Goal: Task Accomplishment & Management: Manage account settings

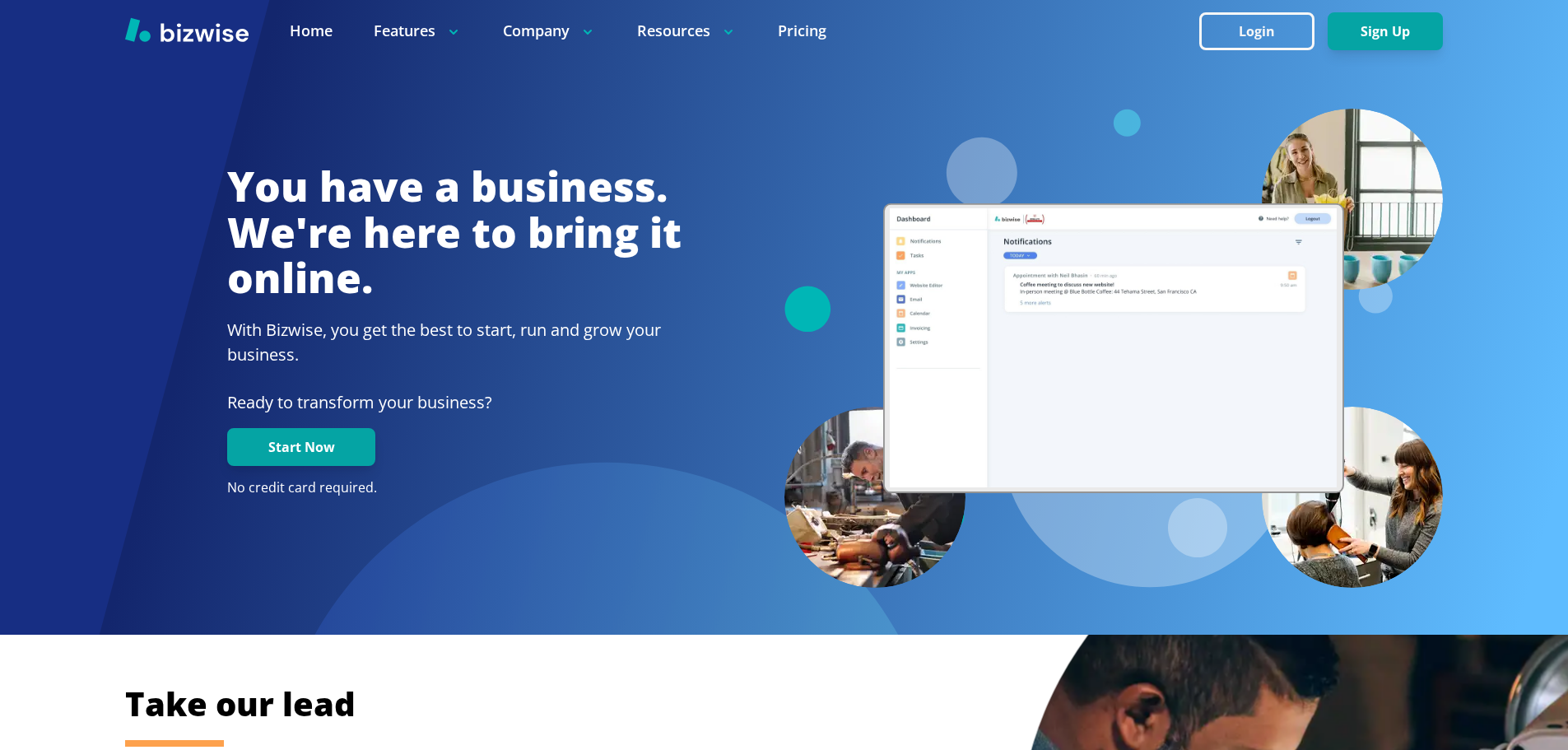
click at [1267, 38] on button "Login" at bounding box center [1256, 31] width 115 height 38
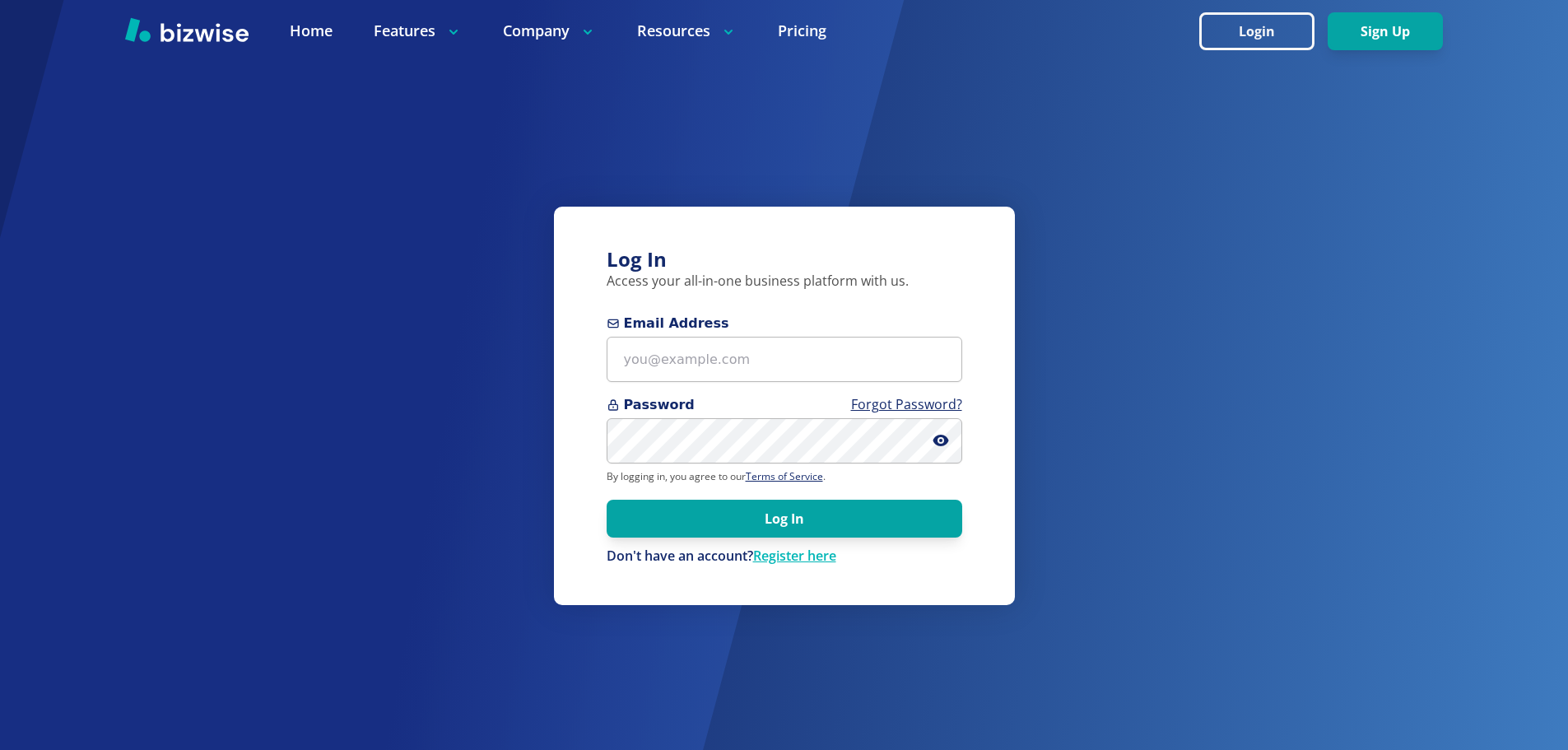
click at [1281, 52] on div at bounding box center [784, 30] width 1568 height 62
click at [743, 349] on input "Email Address" at bounding box center [784, 359] width 356 height 46
paste input "[EMAIL_ADDRESS][DOMAIN_NAME]"
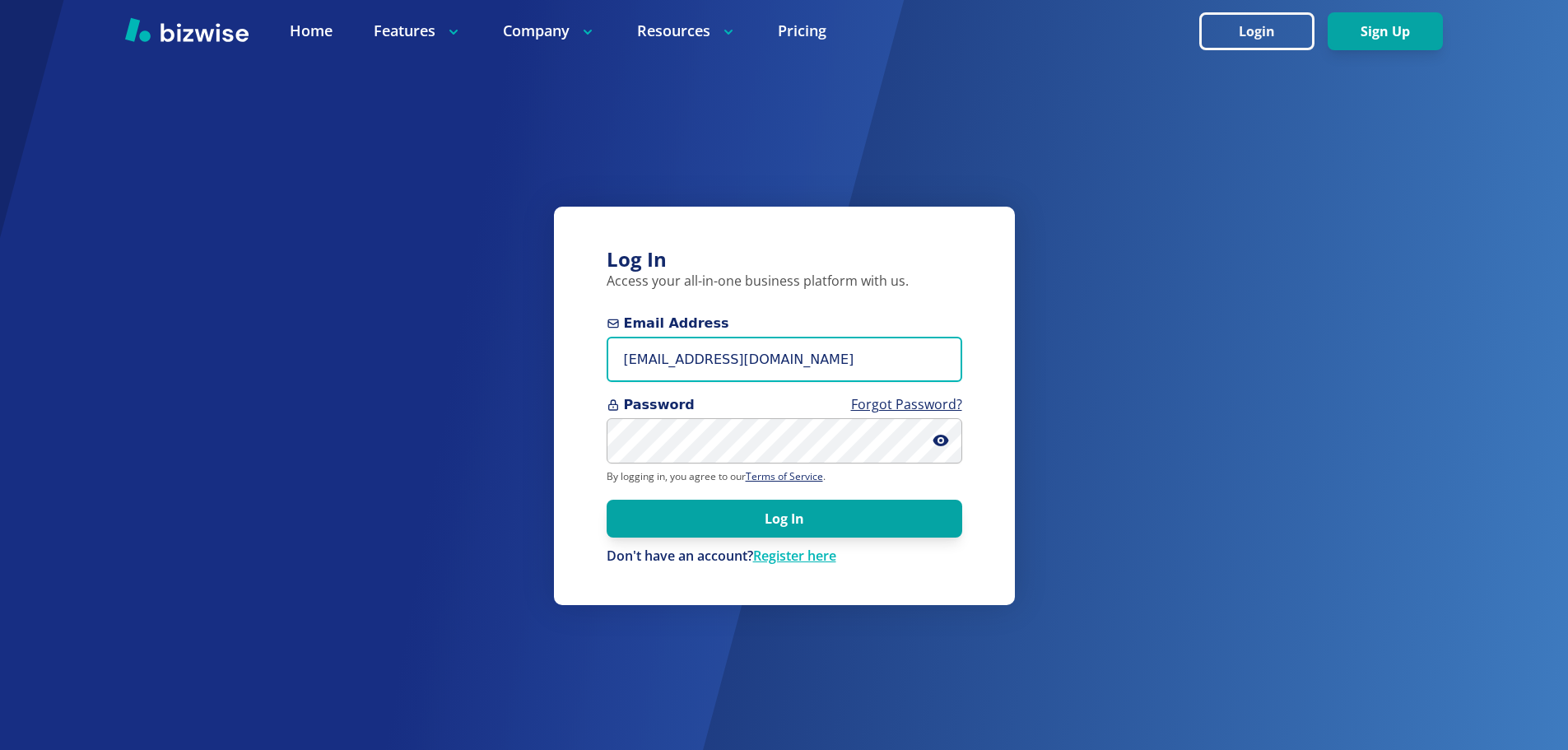
type input "[EMAIL_ADDRESS][DOMAIN_NAME]"
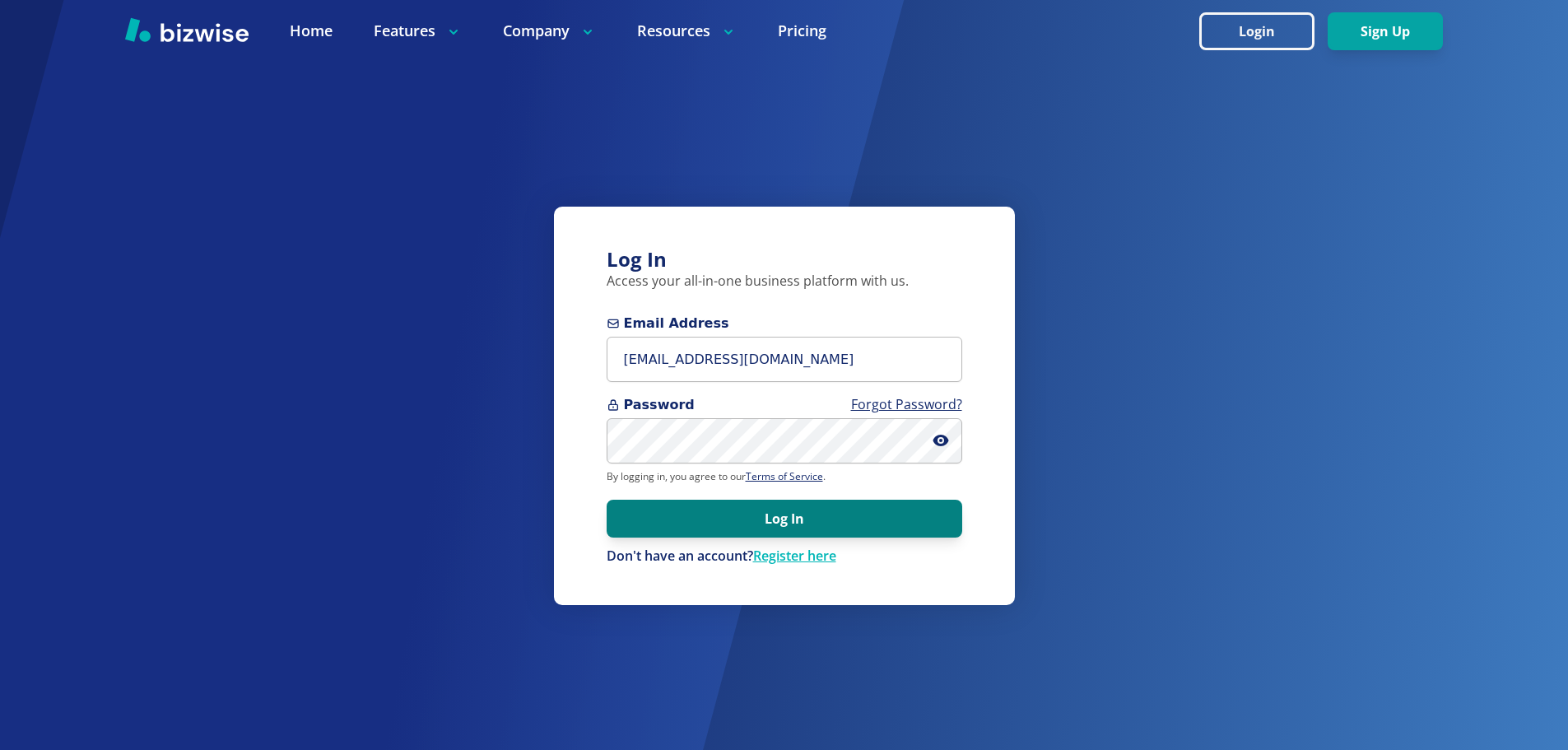
click at [791, 523] on button "Log In" at bounding box center [784, 518] width 356 height 38
